Goal: Task Accomplishment & Management: Complete application form

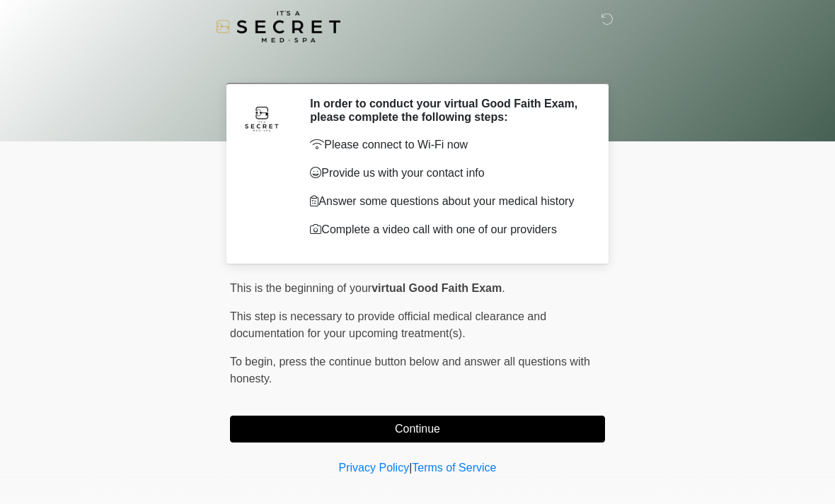
scroll to position [20, 0]
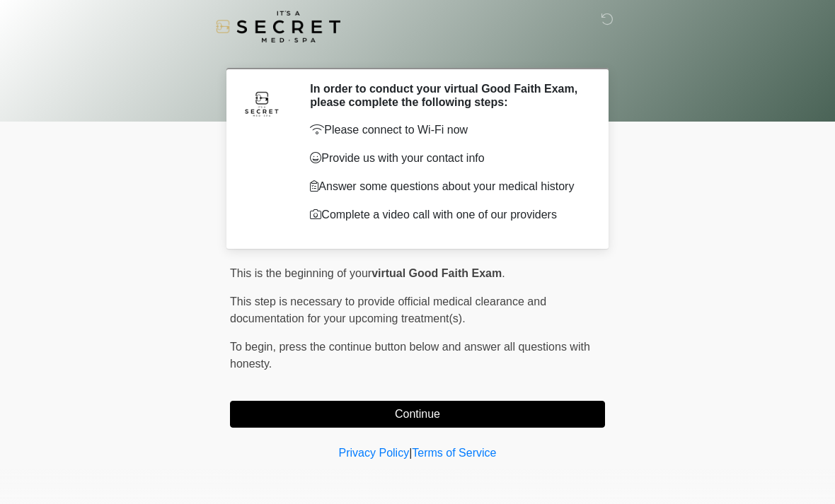
click at [313, 415] on button "Continue" at bounding box center [417, 414] width 375 height 27
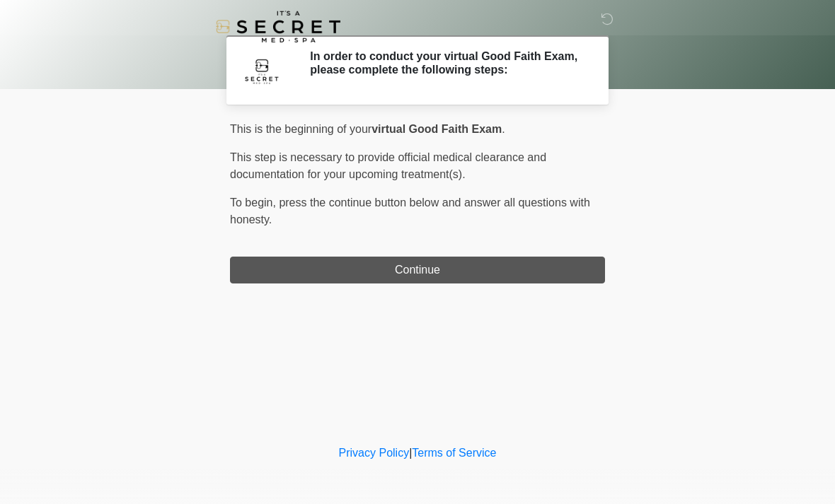
scroll to position [0, 0]
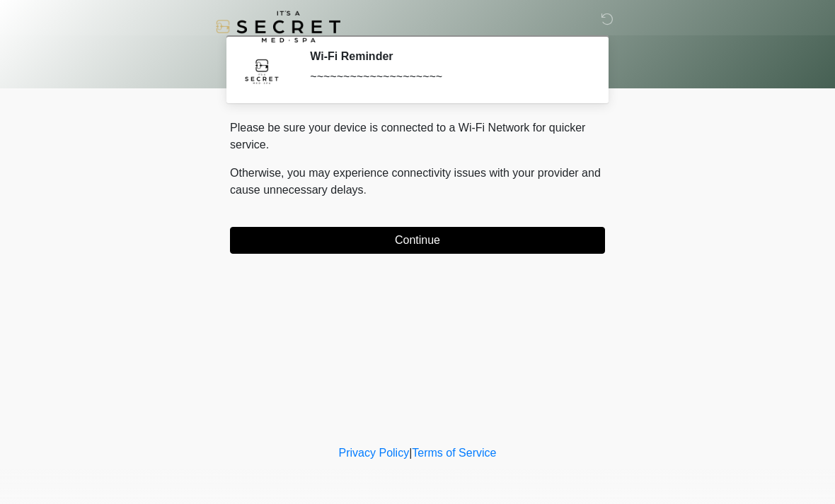
click at [303, 240] on button "Continue" at bounding box center [417, 240] width 375 height 27
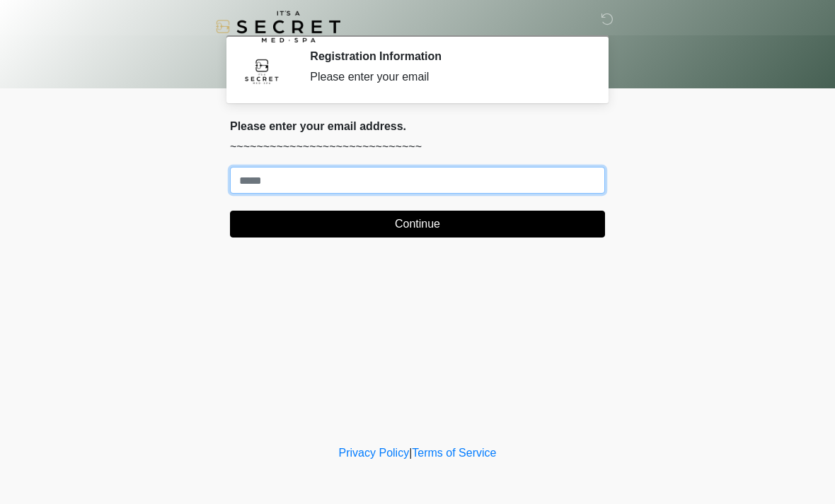
click at [268, 190] on input "Where should we email your treatment plan?" at bounding box center [417, 180] width 375 height 27
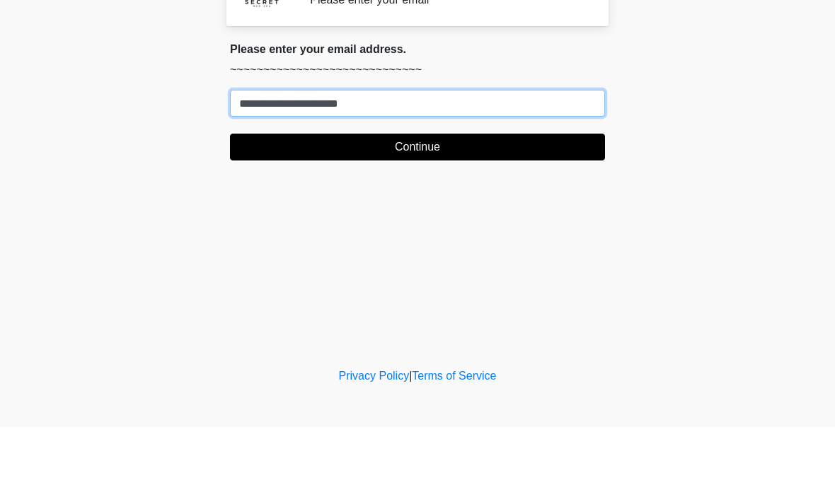
type input "**********"
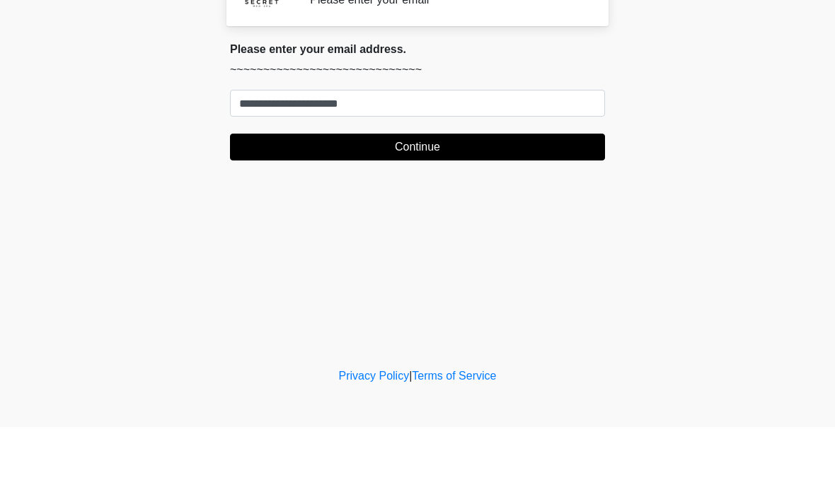
click at [321, 211] on button "Continue" at bounding box center [417, 224] width 375 height 27
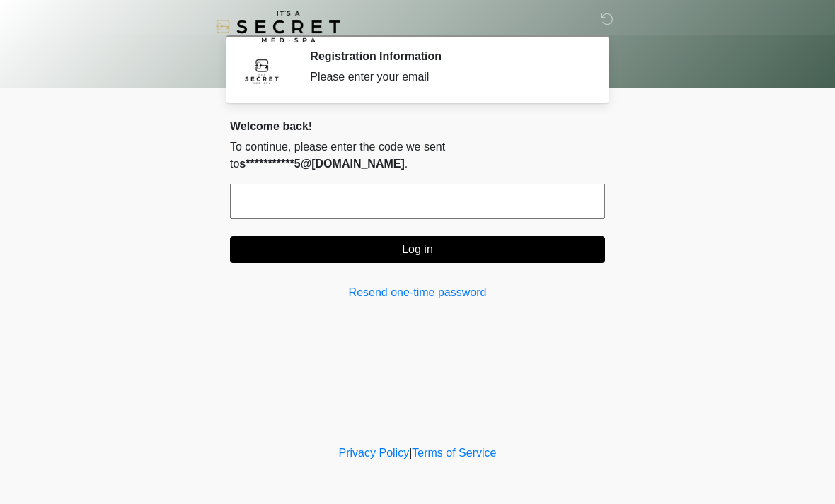
click at [282, 216] on input "text" at bounding box center [417, 201] width 375 height 35
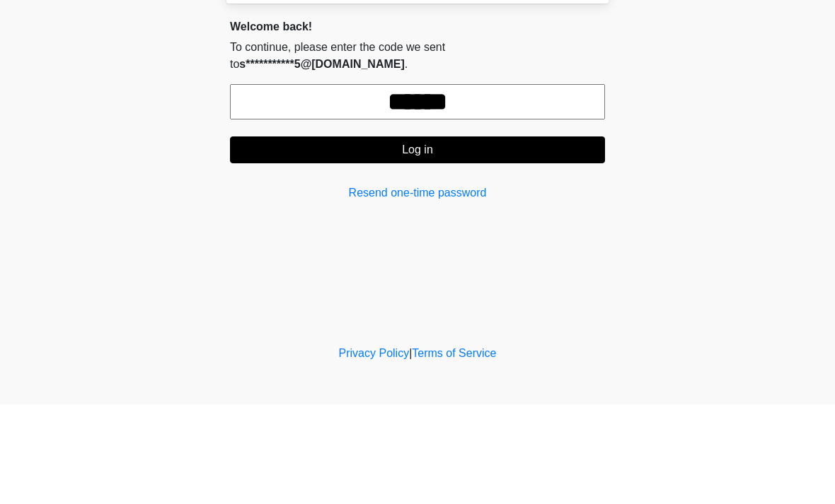
type input "******"
click at [383, 236] on button "Log in" at bounding box center [417, 249] width 375 height 27
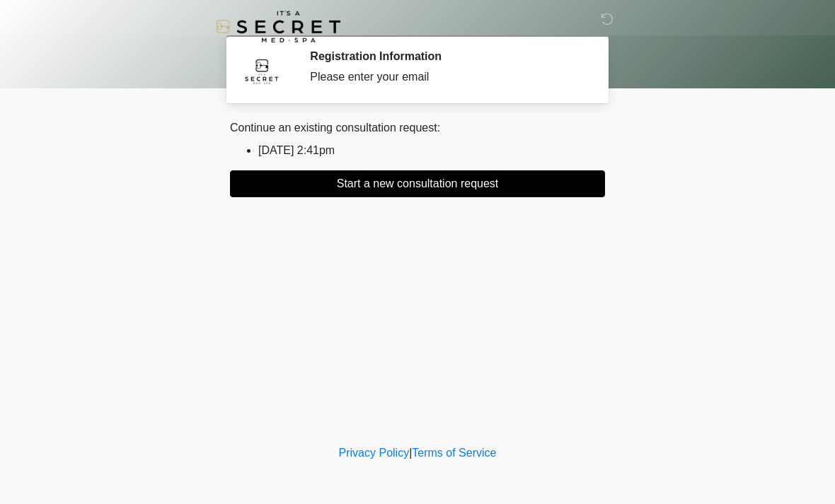
click at [315, 186] on button "Start a new consultation request" at bounding box center [417, 183] width 375 height 27
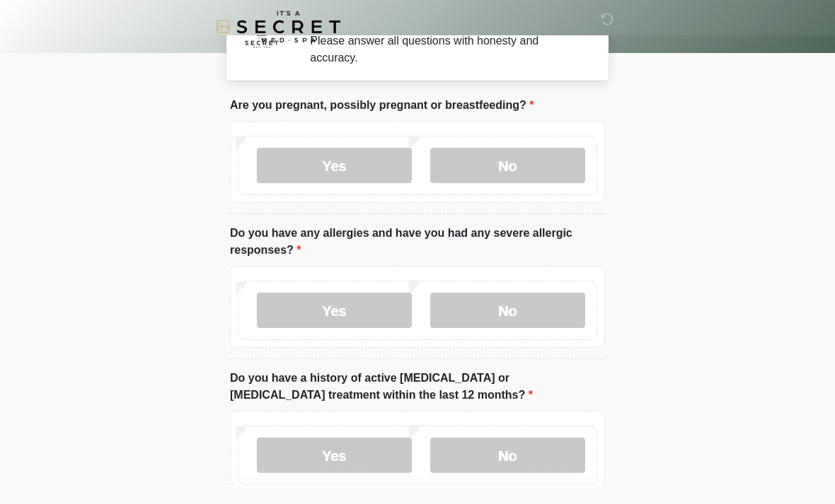
scroll to position [35, 0]
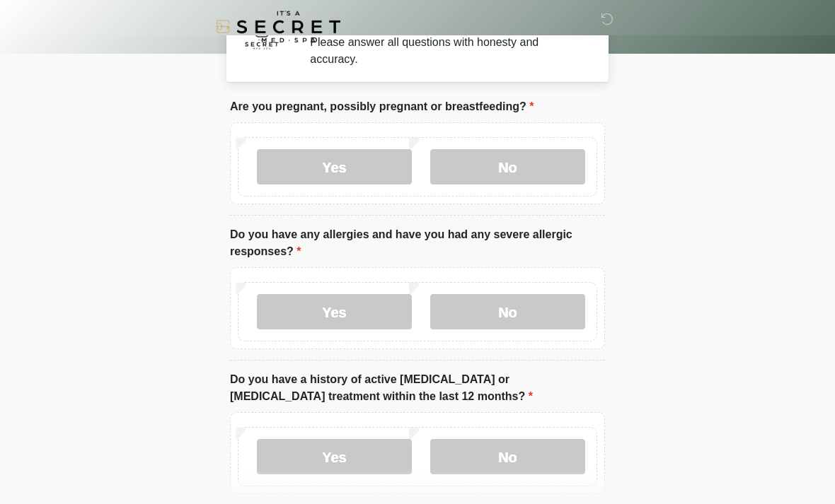
click at [463, 170] on label "No" at bounding box center [507, 166] width 155 height 35
click at [450, 315] on label "No" at bounding box center [507, 311] width 155 height 35
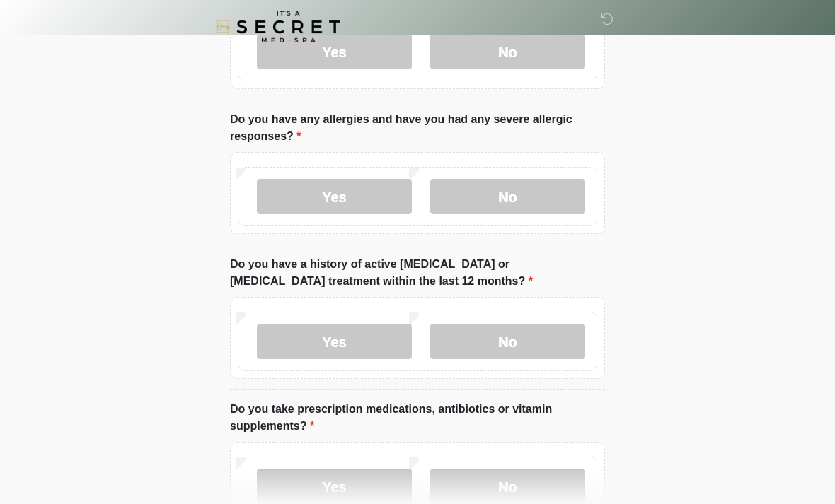
click at [453, 339] on label "No" at bounding box center [507, 341] width 155 height 35
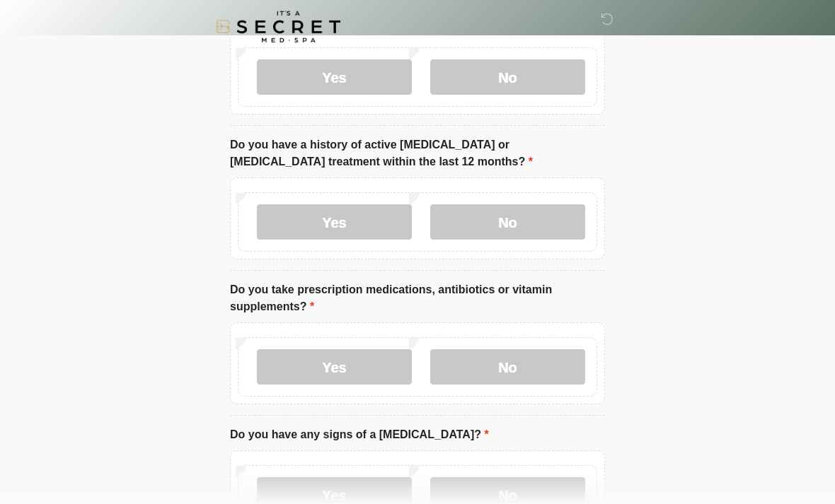
click at [467, 371] on label "No" at bounding box center [507, 366] width 155 height 35
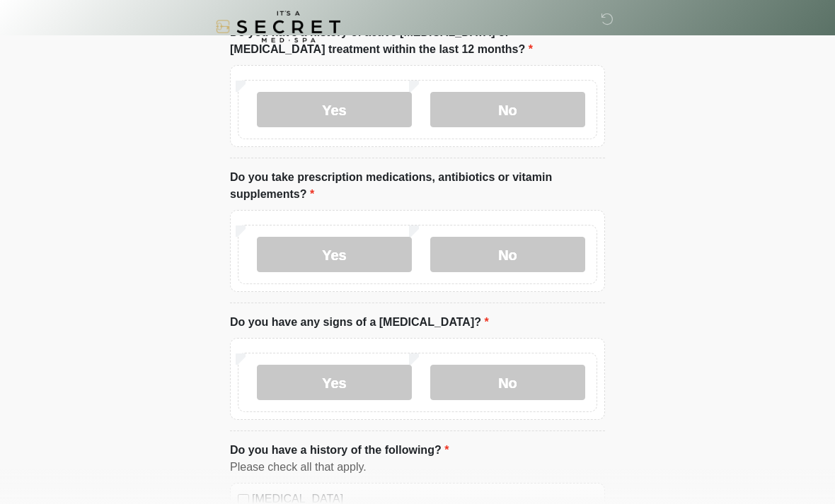
scroll to position [388, 0]
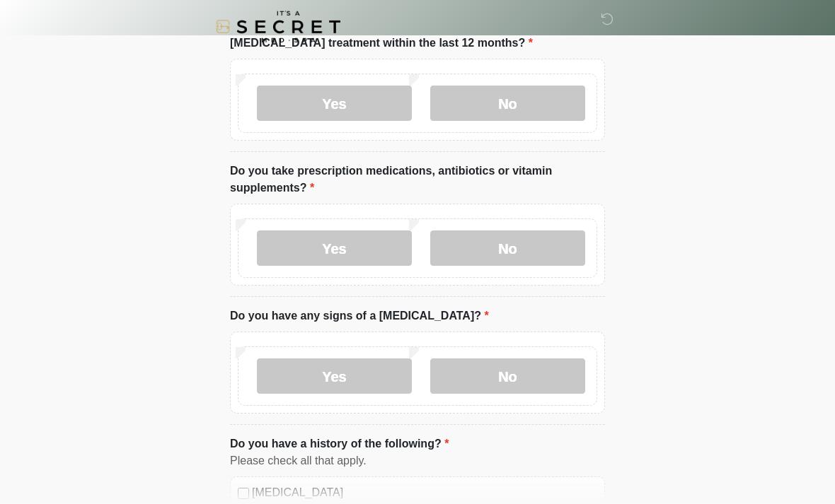
click at [467, 369] on label "No" at bounding box center [507, 376] width 155 height 35
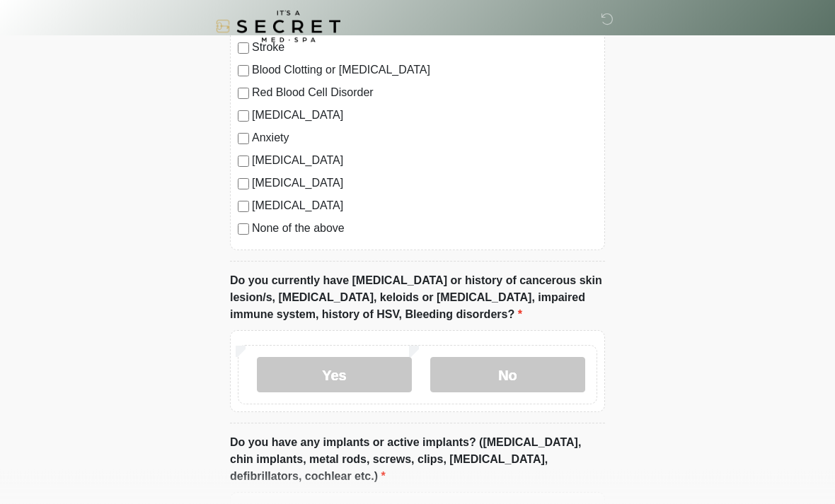
click at [438, 376] on label "No" at bounding box center [507, 375] width 155 height 35
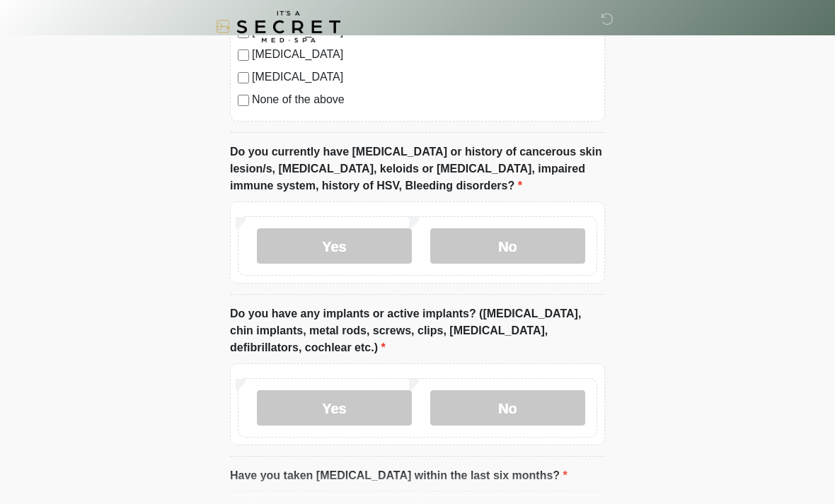
scroll to position [1178, 0]
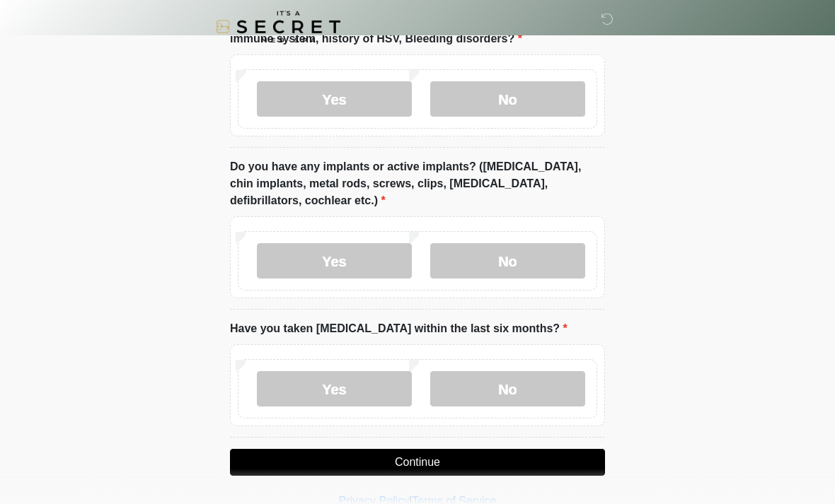
click at [457, 247] on label "No" at bounding box center [507, 260] width 155 height 35
click at [490, 387] on label "No" at bounding box center [507, 388] width 155 height 35
click at [329, 460] on button "Continue" at bounding box center [417, 462] width 375 height 27
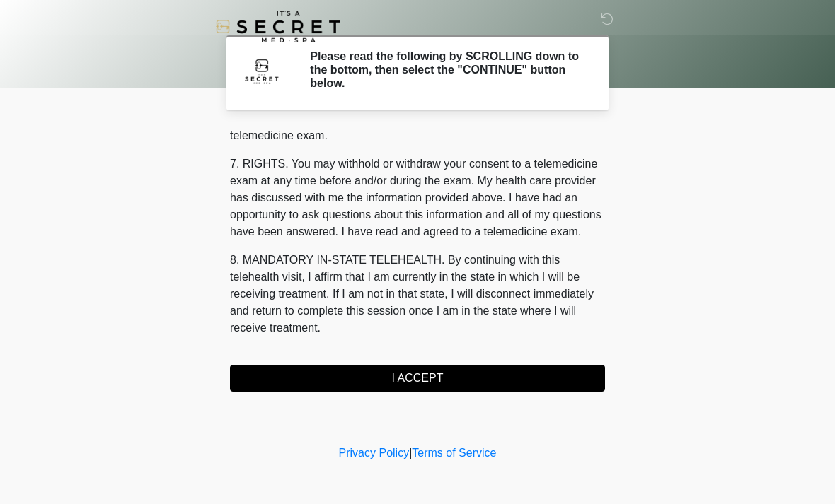
scroll to position [599, 0]
click at [388, 376] on button "I ACCEPT" at bounding box center [417, 378] width 375 height 27
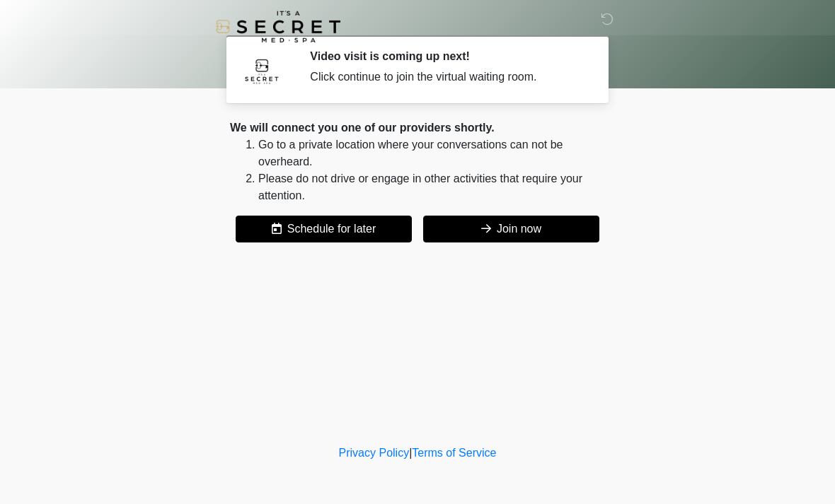
click at [481, 228] on icon at bounding box center [486, 228] width 10 height 11
